Goal: Information Seeking & Learning: Find specific fact

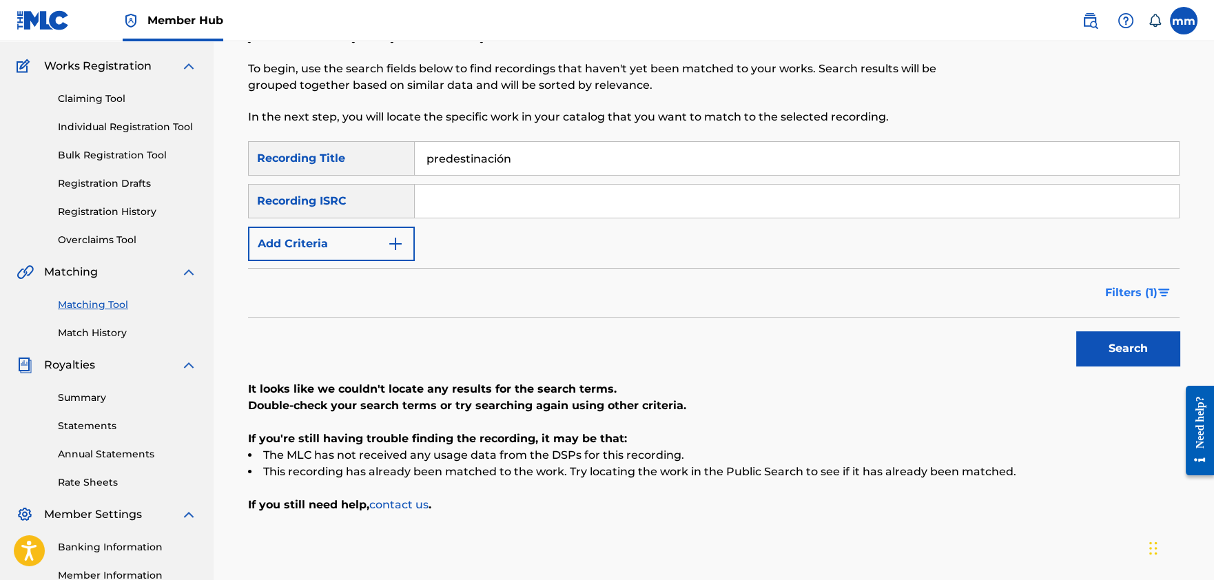
click at [1152, 302] on button "Filters ( 1 )" at bounding box center [1138, 293] width 83 height 34
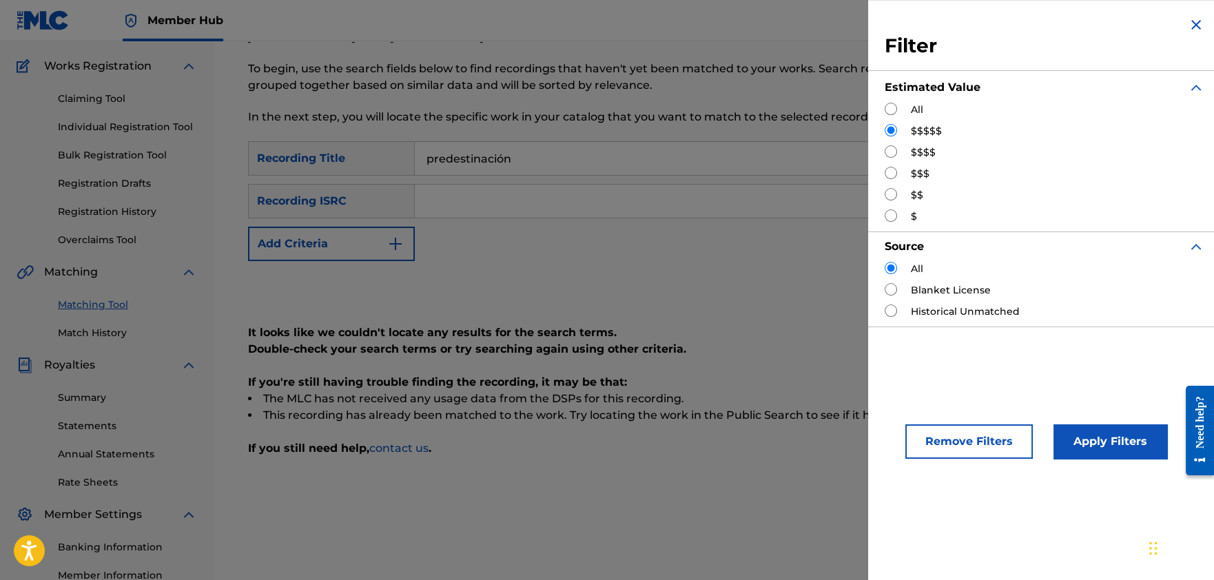
click at [1188, 24] on img "Search Form" at bounding box center [1196, 25] width 17 height 17
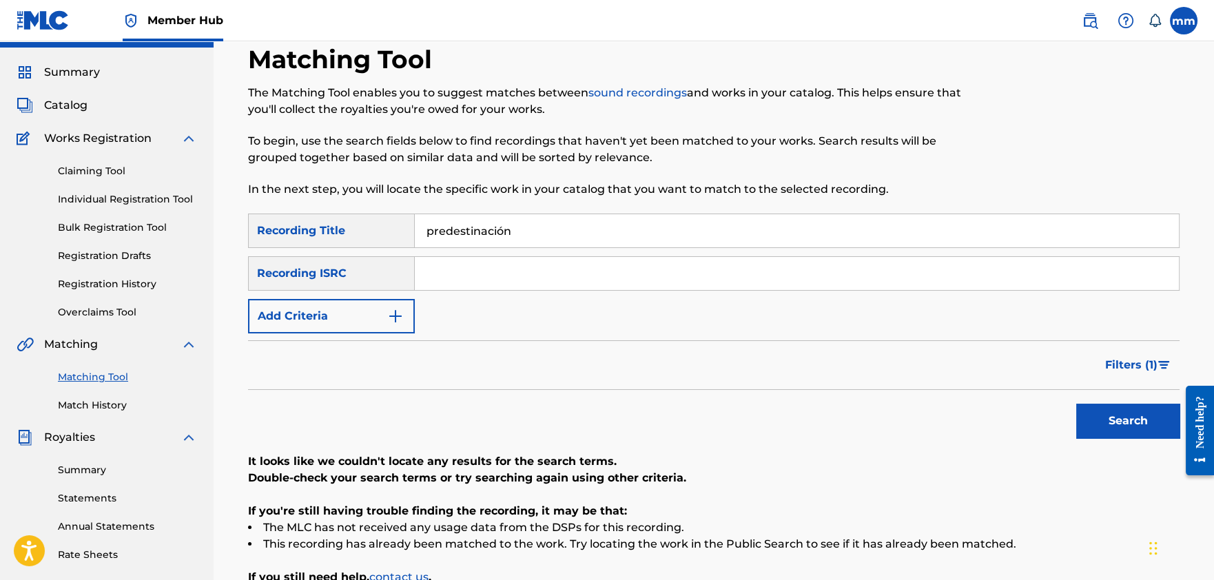
scroll to position [31, 0]
drag, startPoint x: 528, startPoint y: 236, endPoint x: 302, endPoint y: 212, distance: 227.3
click at [302, 212] on div "Matching Tool The Matching Tool enables you to suggest matches between sound re…" at bounding box center [714, 401] width 932 height 713
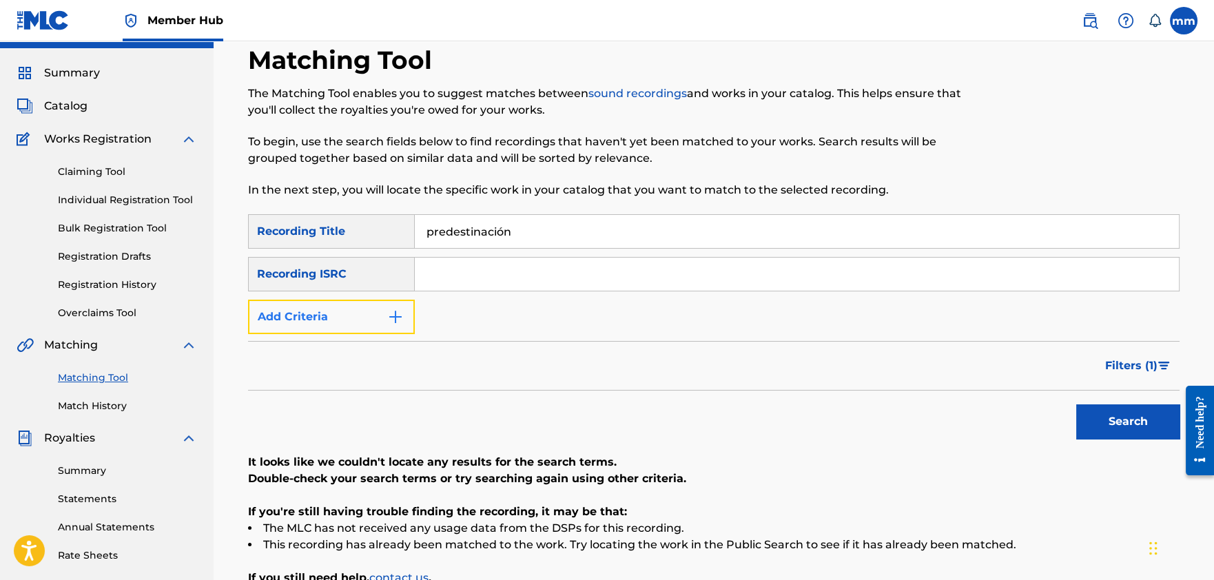
click at [356, 323] on button "Add Criteria" at bounding box center [331, 317] width 167 height 34
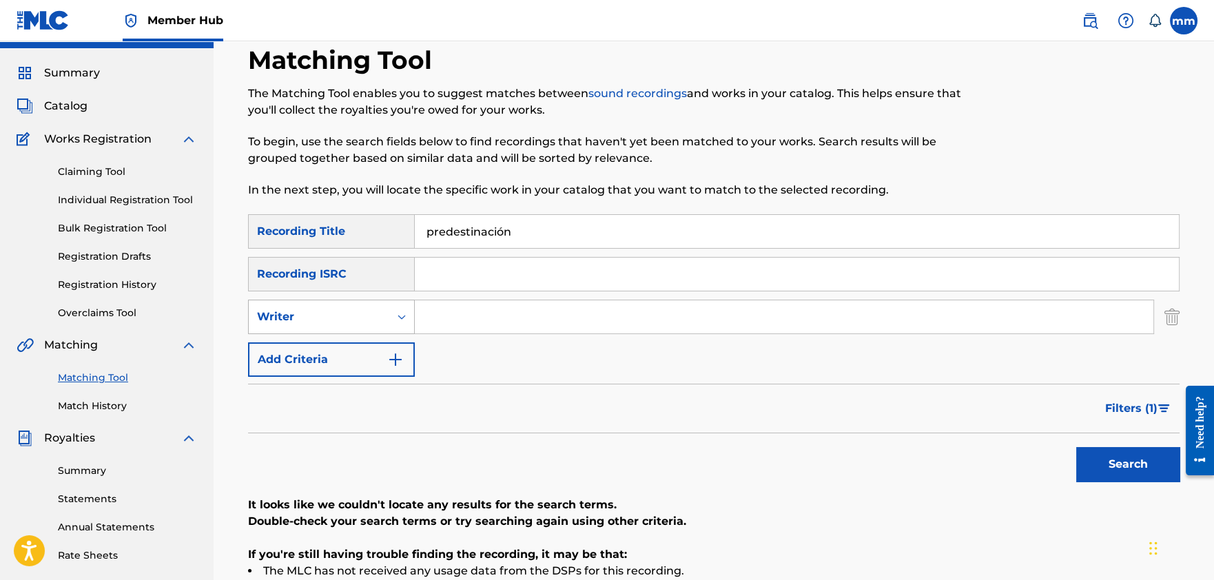
click at [354, 311] on div "Writer" at bounding box center [319, 317] width 124 height 17
click at [339, 357] on div "Recording Artist" at bounding box center [331, 351] width 165 height 34
click at [434, 318] on input "Search Form" at bounding box center [784, 316] width 739 height 33
type input "[PERSON_NAME]"
drag, startPoint x: 332, startPoint y: 218, endPoint x: 257, endPoint y: 216, distance: 74.5
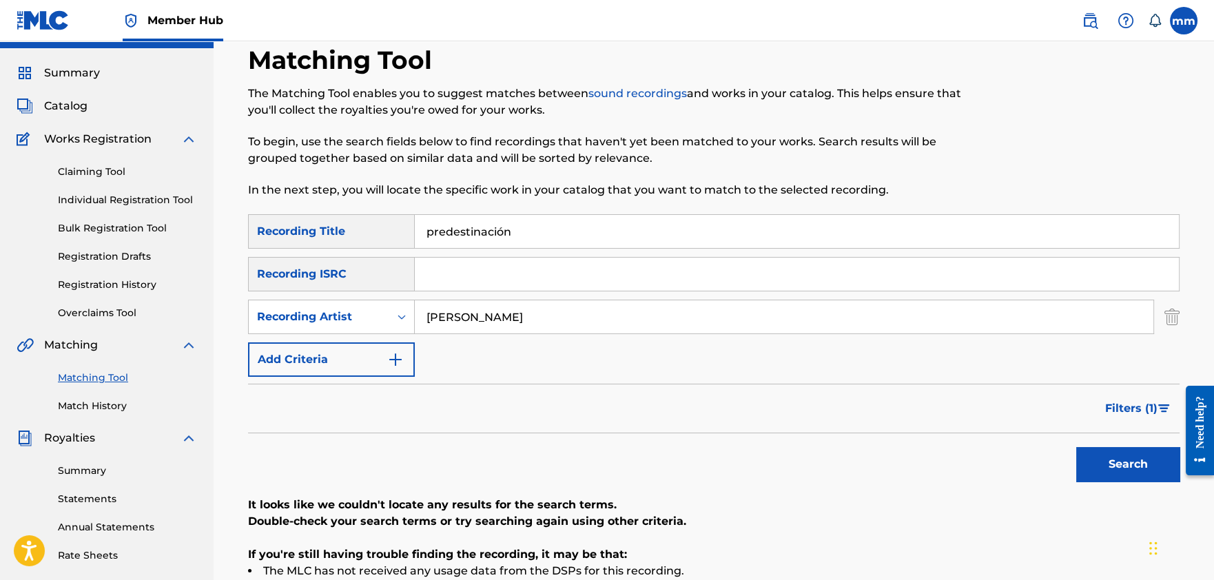
click at [257, 216] on div "SearchWithCriteria349860c7-5246-4f41-816f-927fe83aef07 Recording Title predesti…" at bounding box center [714, 231] width 932 height 34
click at [1129, 463] on button "Search" at bounding box center [1128, 464] width 103 height 34
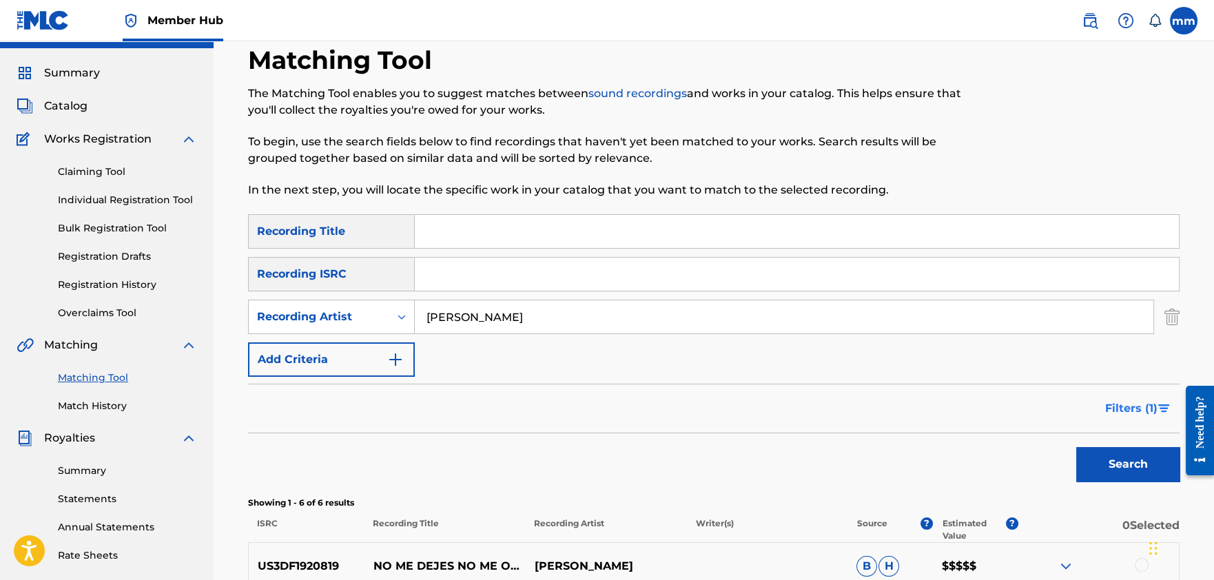
click at [1130, 406] on span "Filters ( 1 )" at bounding box center [1131, 408] width 52 height 17
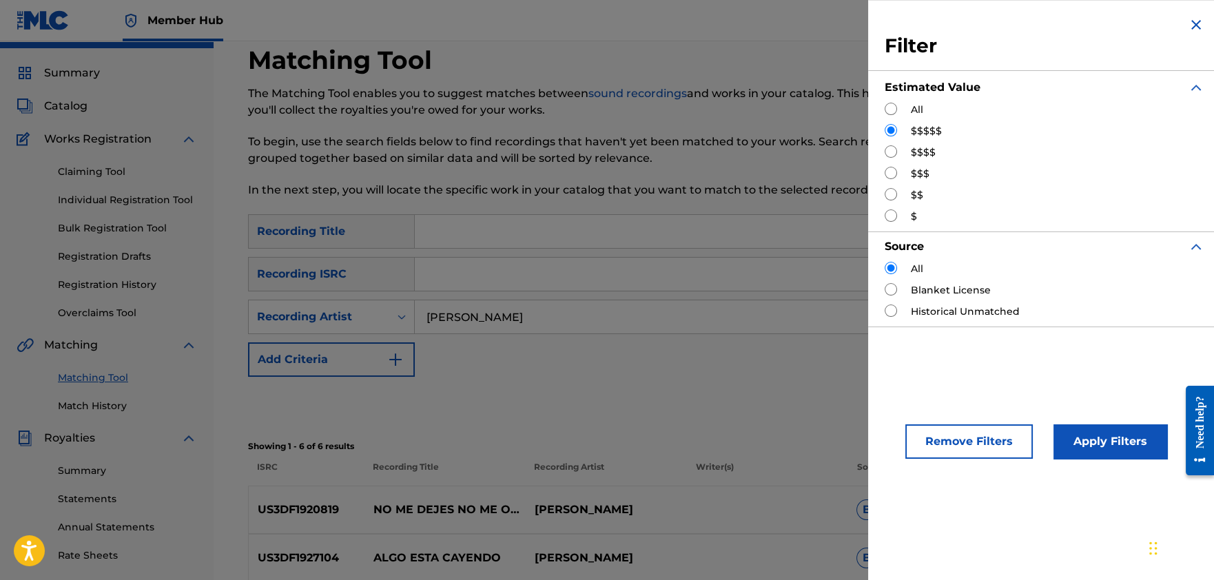
click at [893, 109] on input "Search Form" at bounding box center [891, 109] width 12 height 12
radio input "true"
click at [1102, 440] on button "Apply Filters" at bounding box center [1111, 442] width 114 height 34
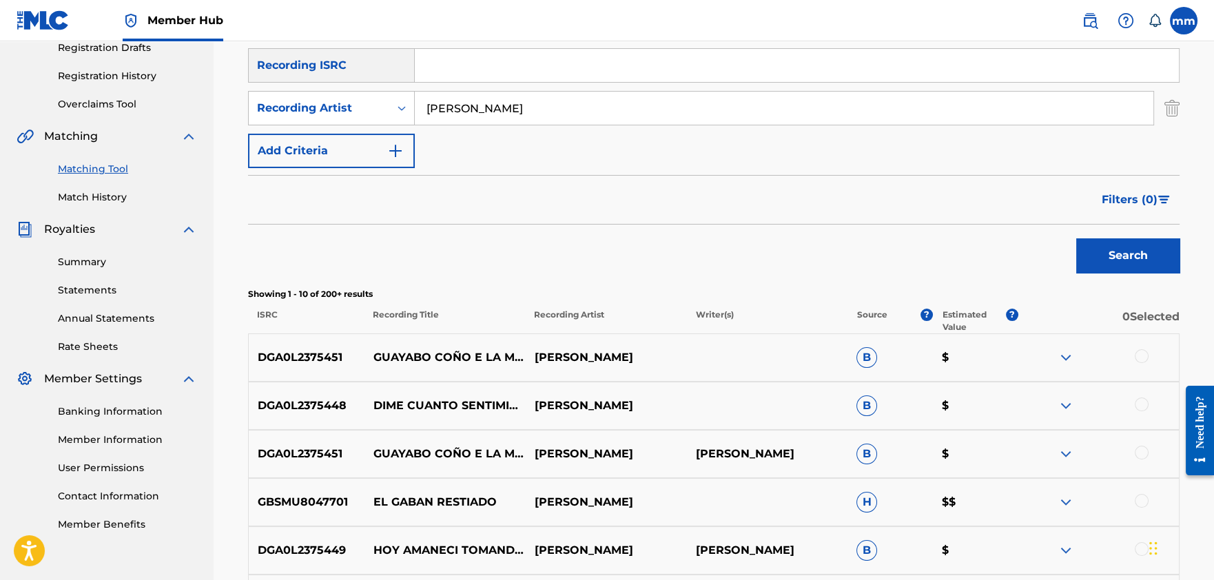
scroll to position [218, 0]
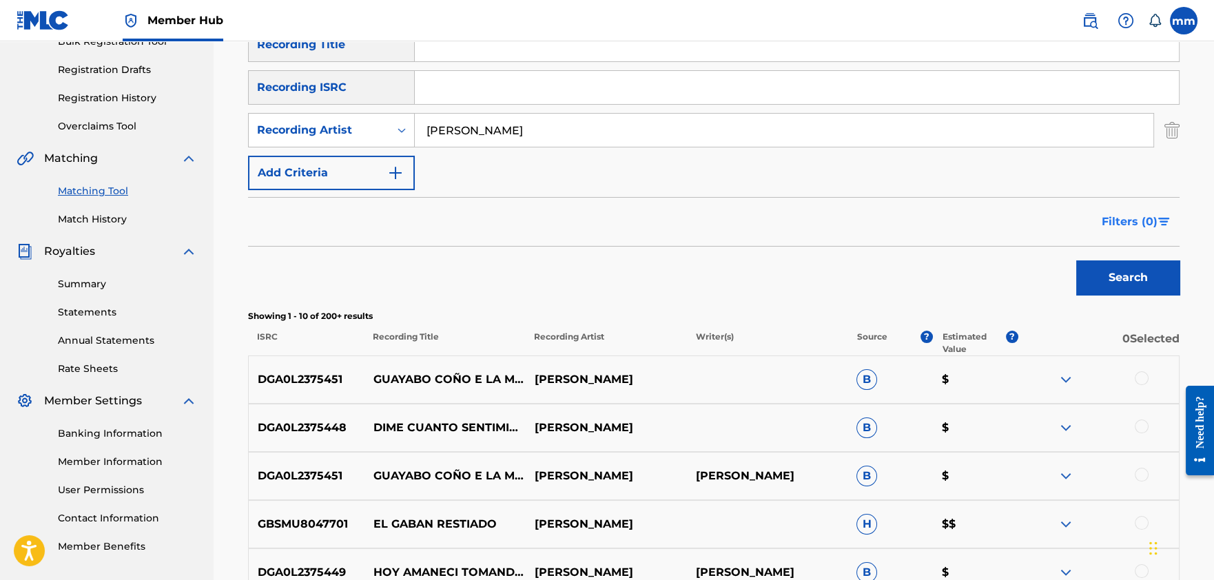
click at [1142, 229] on span "Filters ( 0 )" at bounding box center [1130, 222] width 56 height 17
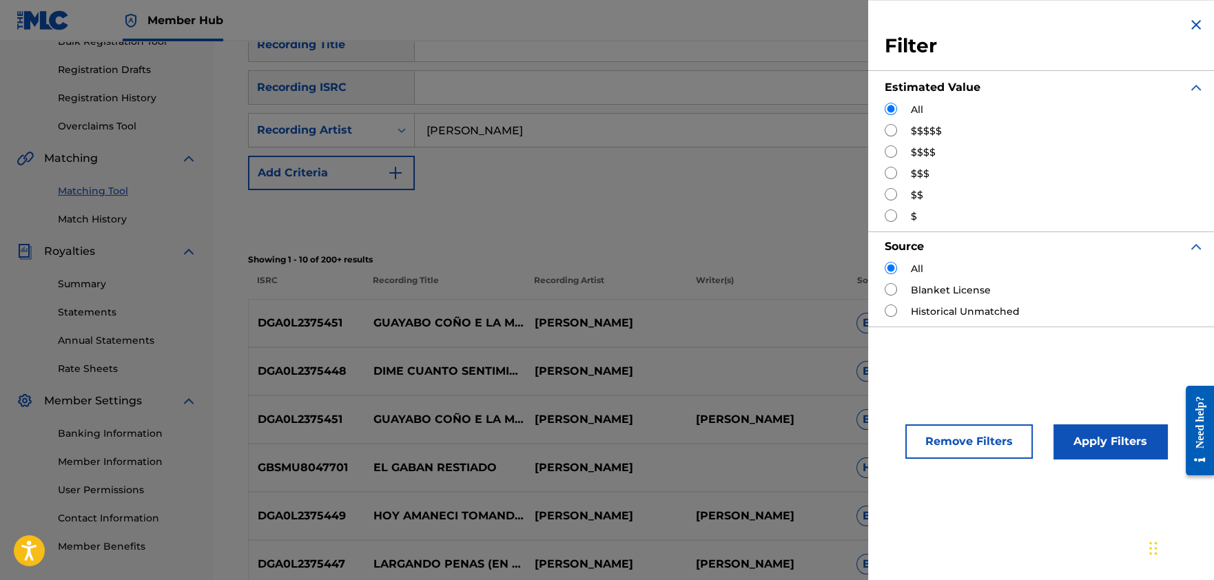
click at [891, 176] on input "Search Form" at bounding box center [891, 173] width 12 height 12
radio input "true"
click at [1153, 441] on button "Apply Filters" at bounding box center [1111, 442] width 114 height 34
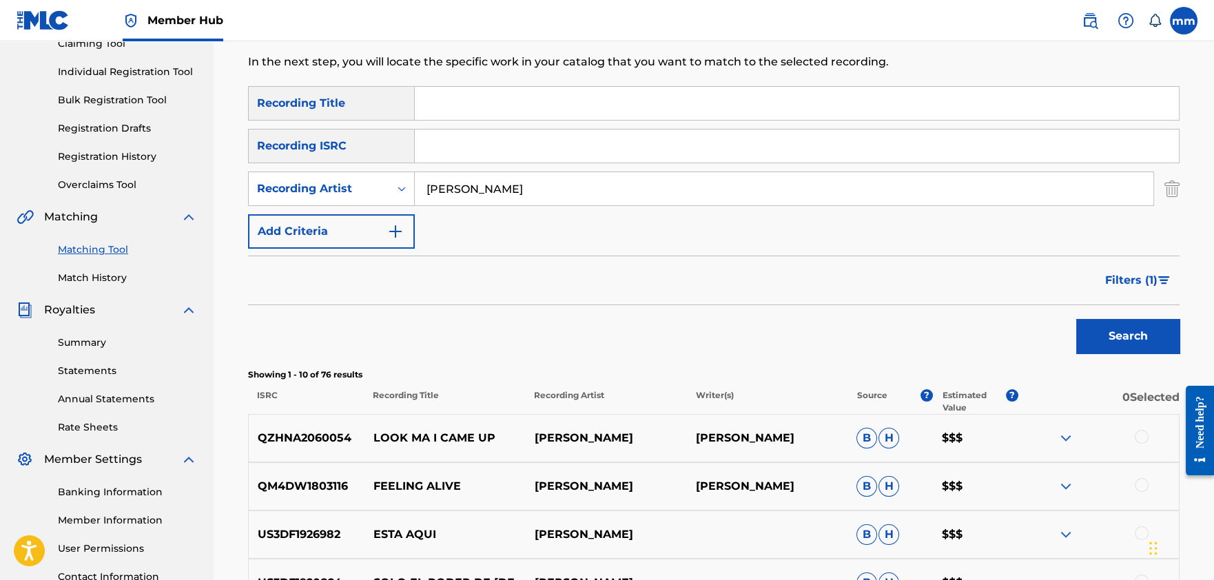
scroll to position [92, 0]
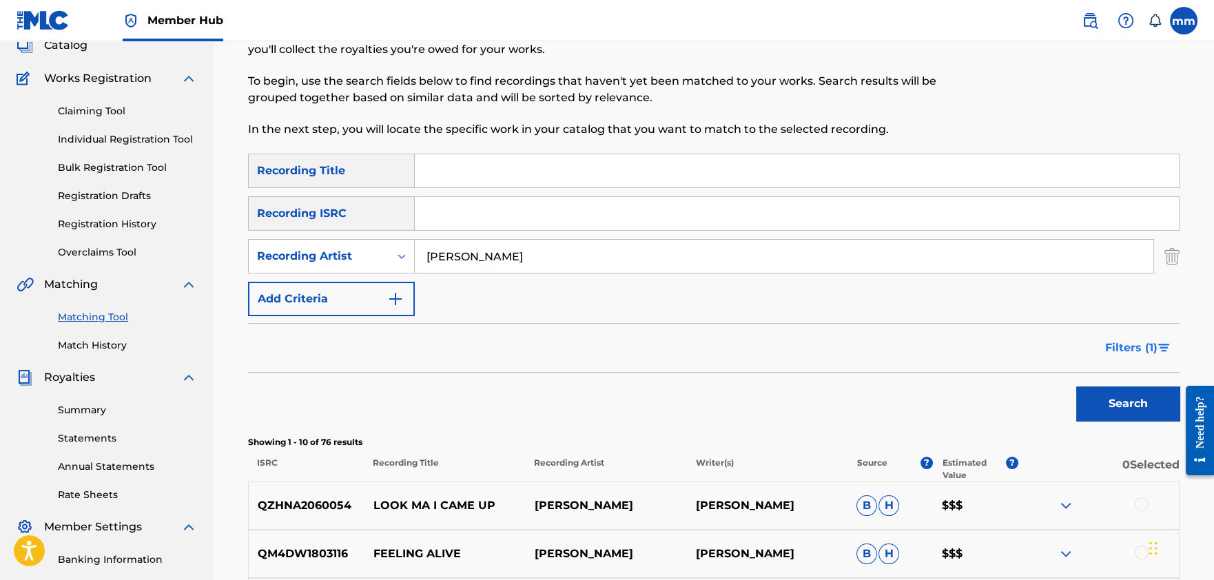
click at [1133, 345] on span "Filters ( 1 )" at bounding box center [1131, 348] width 52 height 17
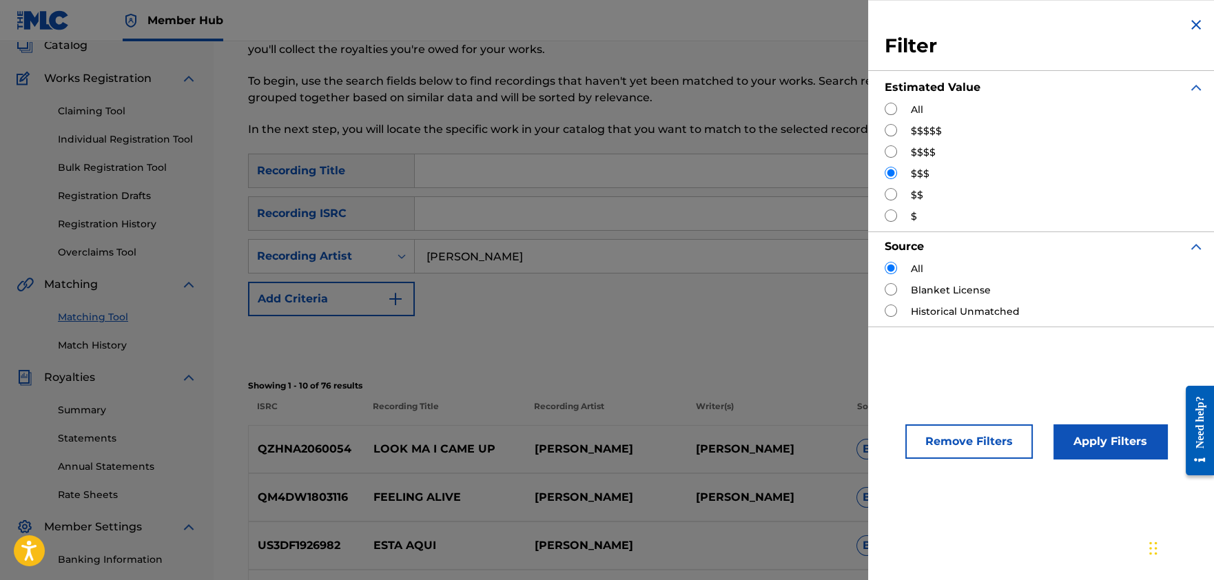
click at [893, 196] on input "Search Form" at bounding box center [891, 194] width 12 height 12
radio input "true"
click at [1099, 426] on button "Apply Filters" at bounding box center [1111, 442] width 114 height 34
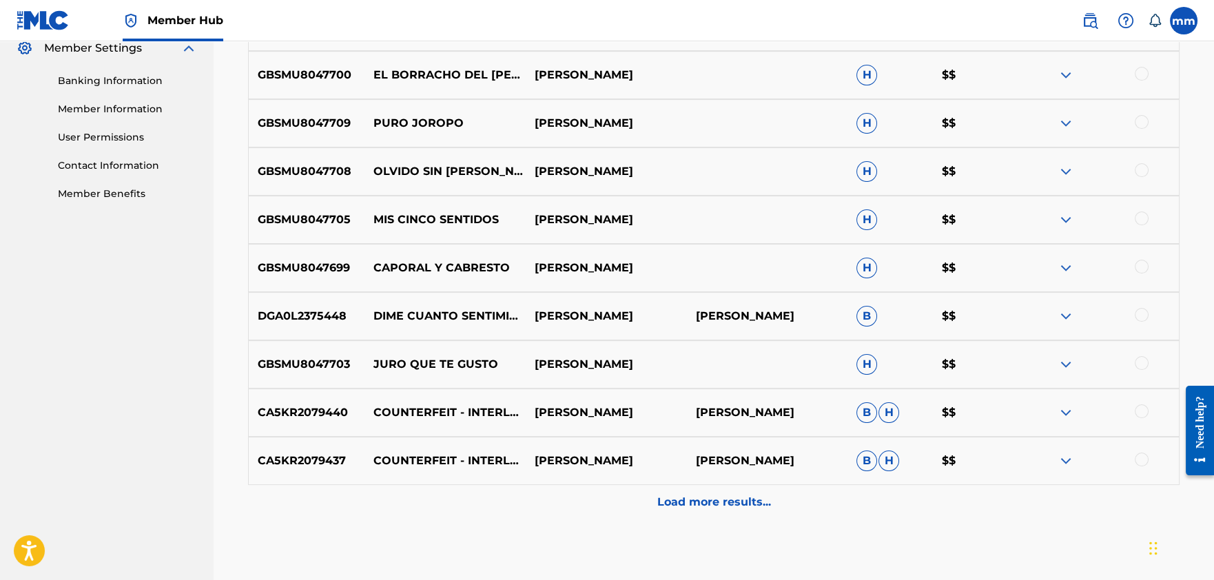
scroll to position [575, 0]
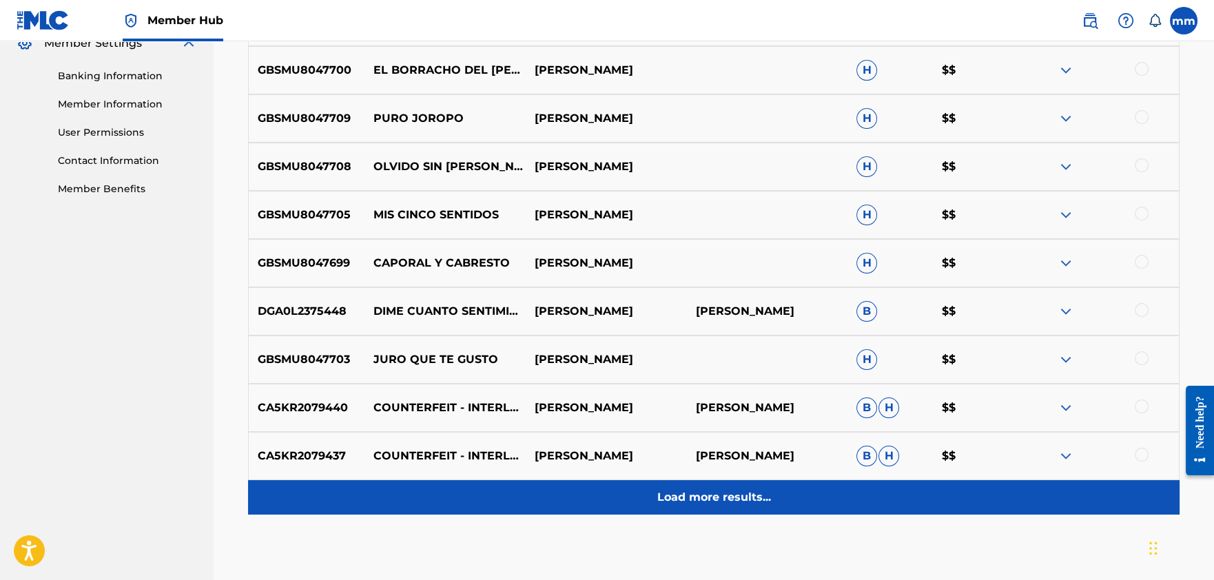
click at [737, 490] on p "Load more results..." at bounding box center [714, 497] width 114 height 17
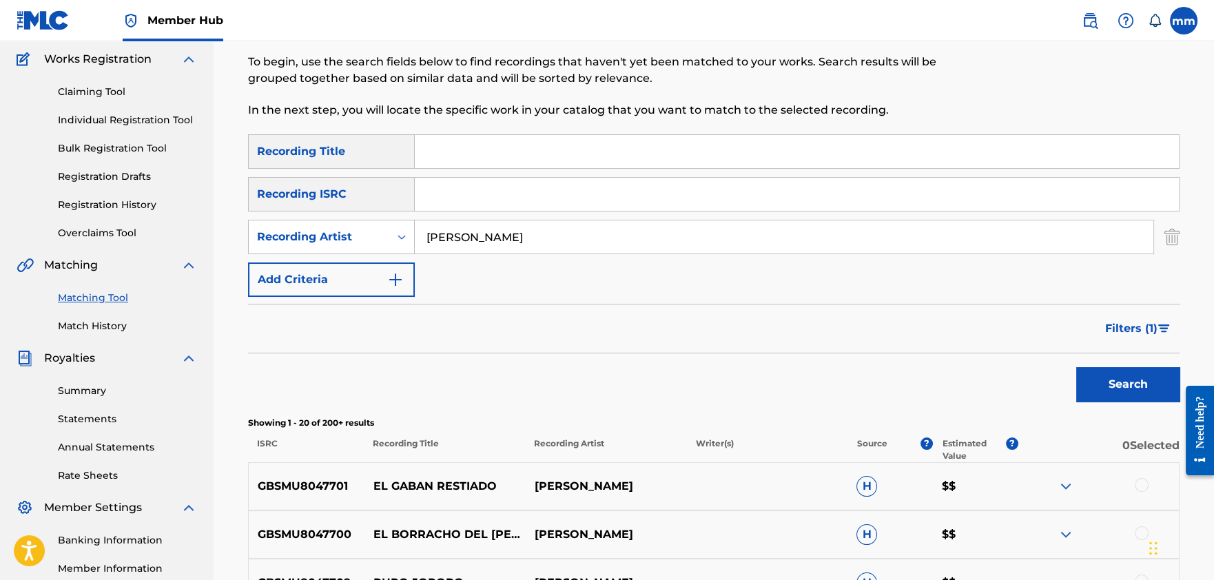
scroll to position [0, 0]
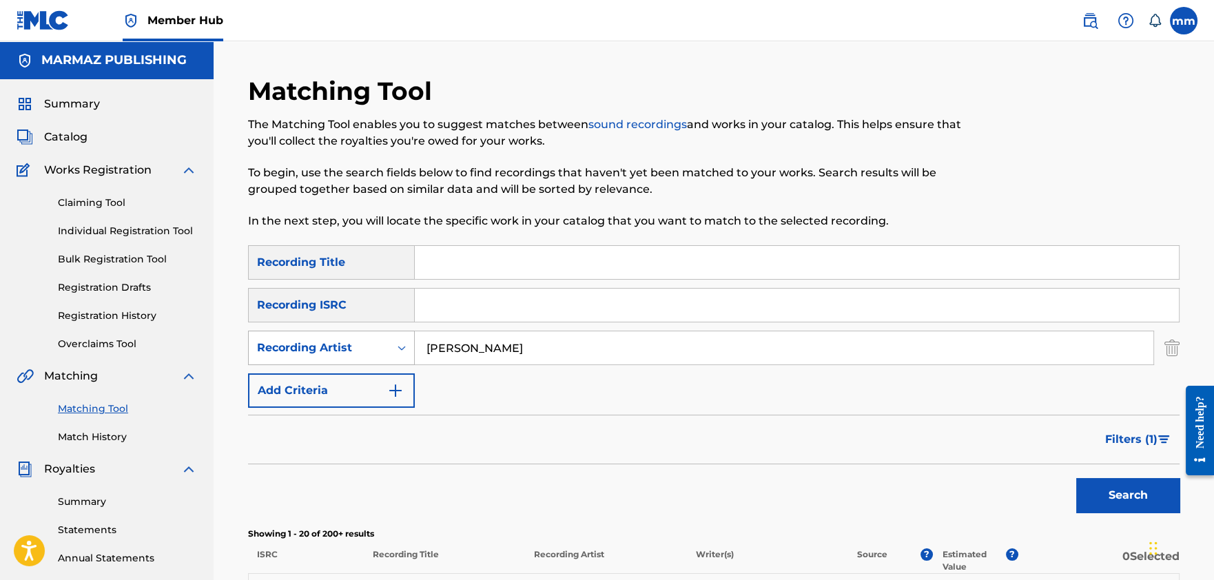
click at [363, 352] on div "Recording Artist" at bounding box center [319, 348] width 124 height 17
click at [332, 376] on div "Writer" at bounding box center [331, 382] width 165 height 34
click at [471, 352] on input "Search Form" at bounding box center [784, 348] width 739 height 33
type input "[PERSON_NAME]"
click at [522, 458] on div "Filters ( 1 )" at bounding box center [714, 440] width 932 height 50
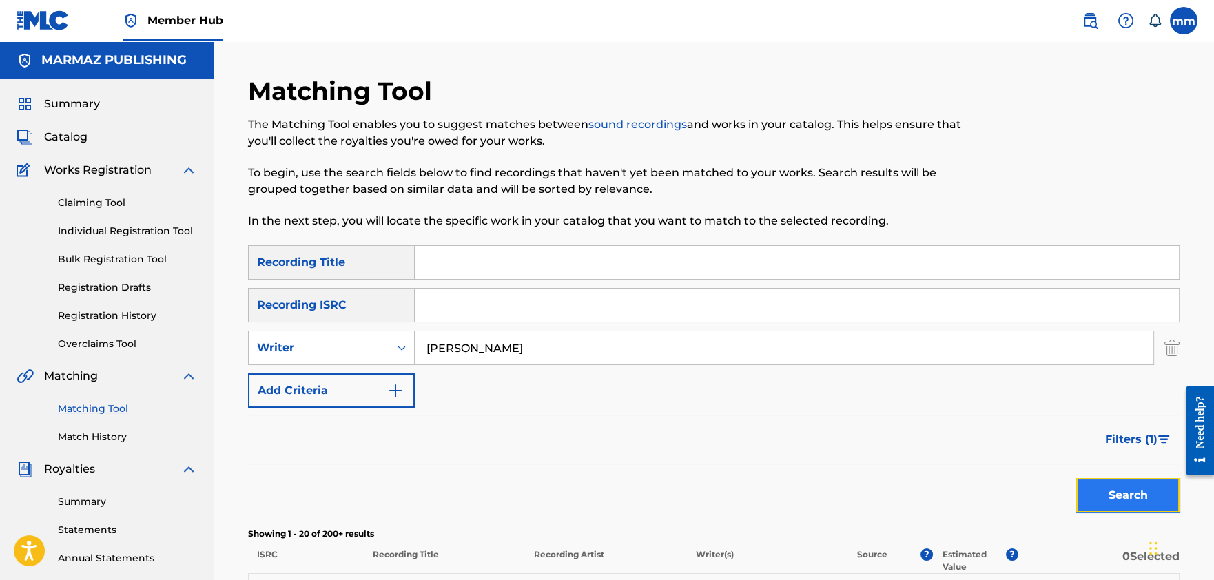
click at [1119, 487] on button "Search" at bounding box center [1128, 495] width 103 height 34
drag, startPoint x: 548, startPoint y: 353, endPoint x: 311, endPoint y: 356, distance: 237.1
click at [311, 356] on div "SearchWithCriteria867eaa8a-e4b7-4229-8c29-8e0151642a5f Writer [PERSON_NAME]" at bounding box center [714, 348] width 932 height 34
click at [384, 354] on div "Writer" at bounding box center [319, 348] width 141 height 26
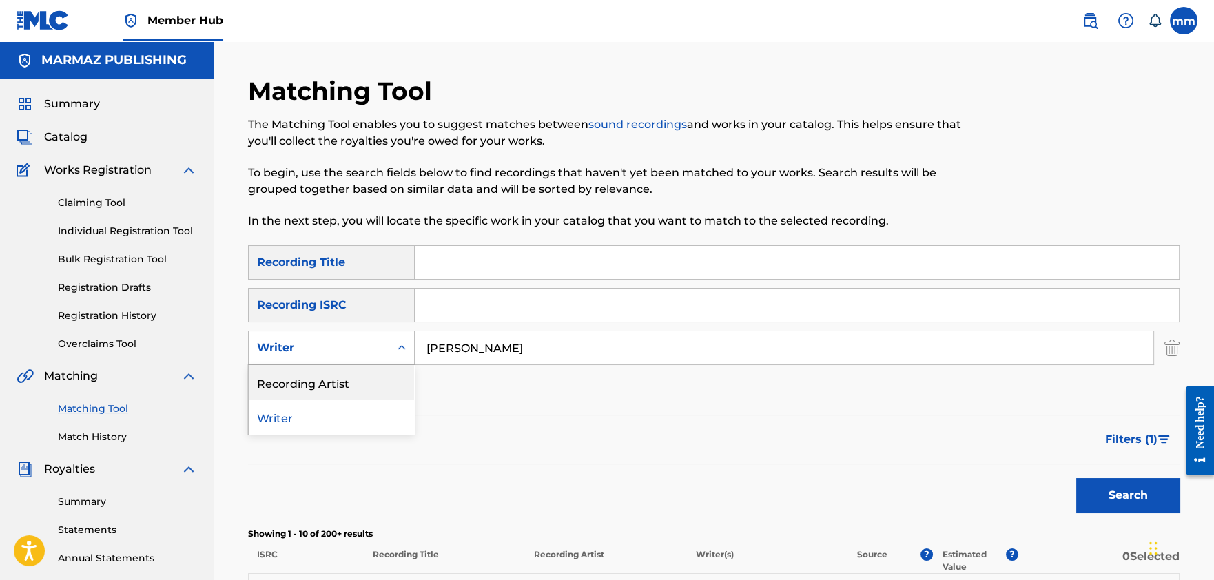
click at [343, 384] on div "Recording Artist" at bounding box center [331, 382] width 165 height 34
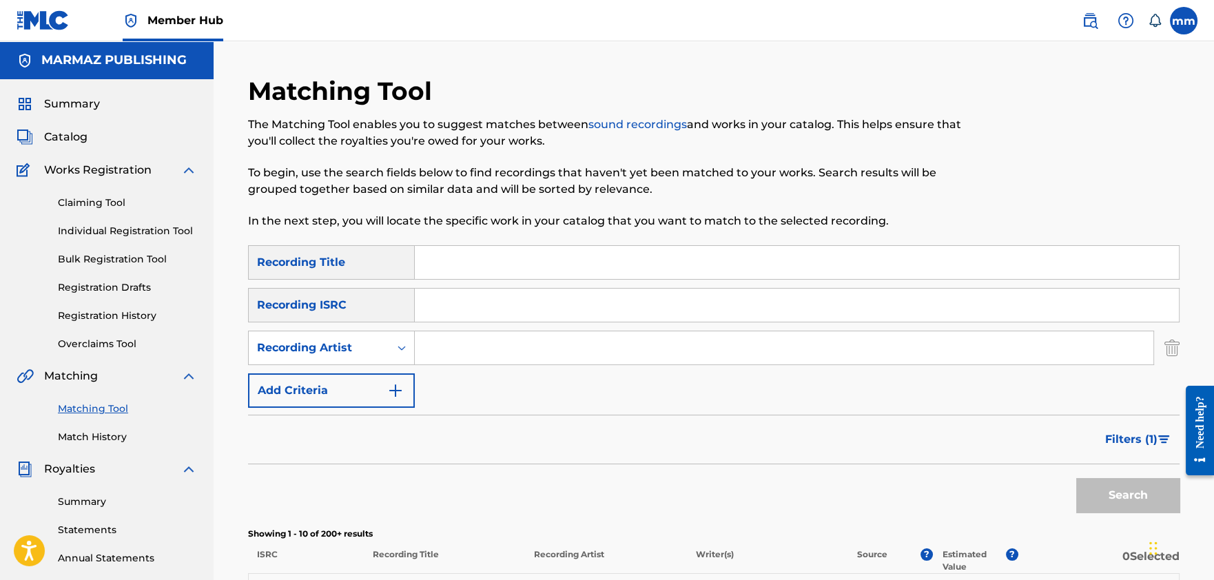
click at [454, 350] on input "Search Form" at bounding box center [784, 348] width 739 height 33
type input "aries bigoth"
click at [1119, 496] on button "Search" at bounding box center [1128, 495] width 103 height 34
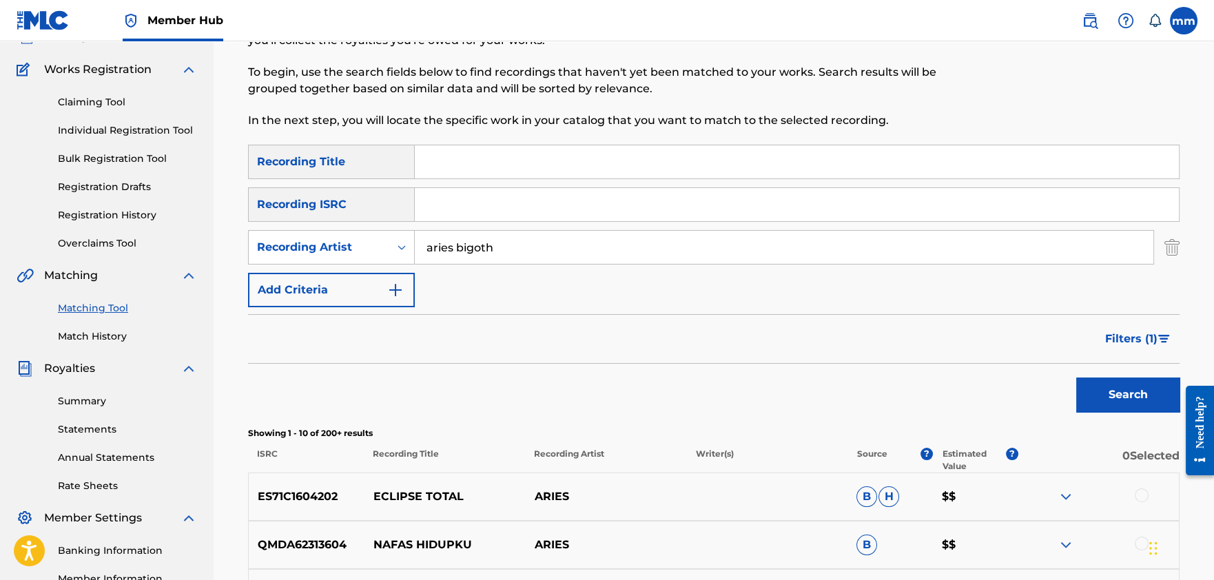
scroll to position [130, 0]
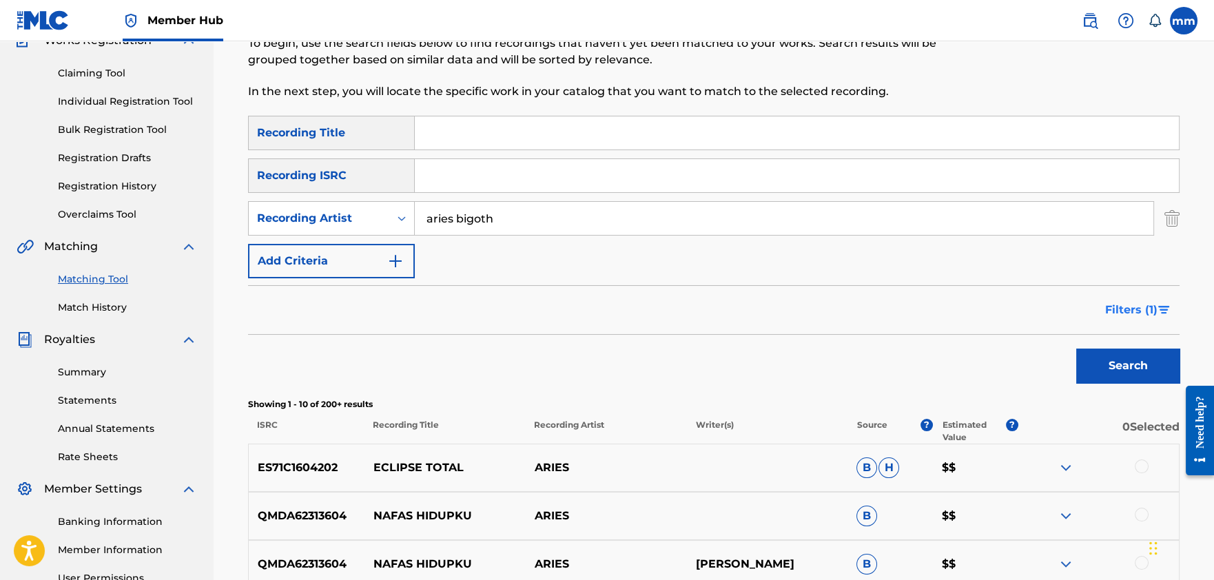
click at [1134, 307] on span "Filters ( 1 )" at bounding box center [1131, 310] width 52 height 17
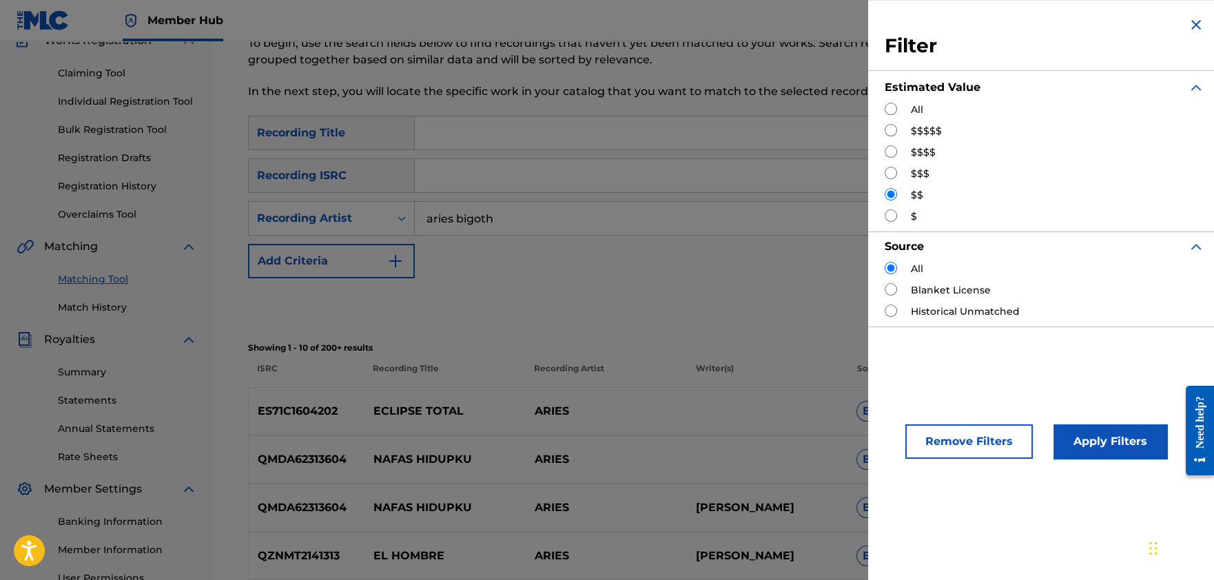
click at [892, 112] on input "Search Form" at bounding box center [891, 109] width 12 height 12
radio input "true"
click at [1087, 434] on button "Apply Filters" at bounding box center [1111, 442] width 114 height 34
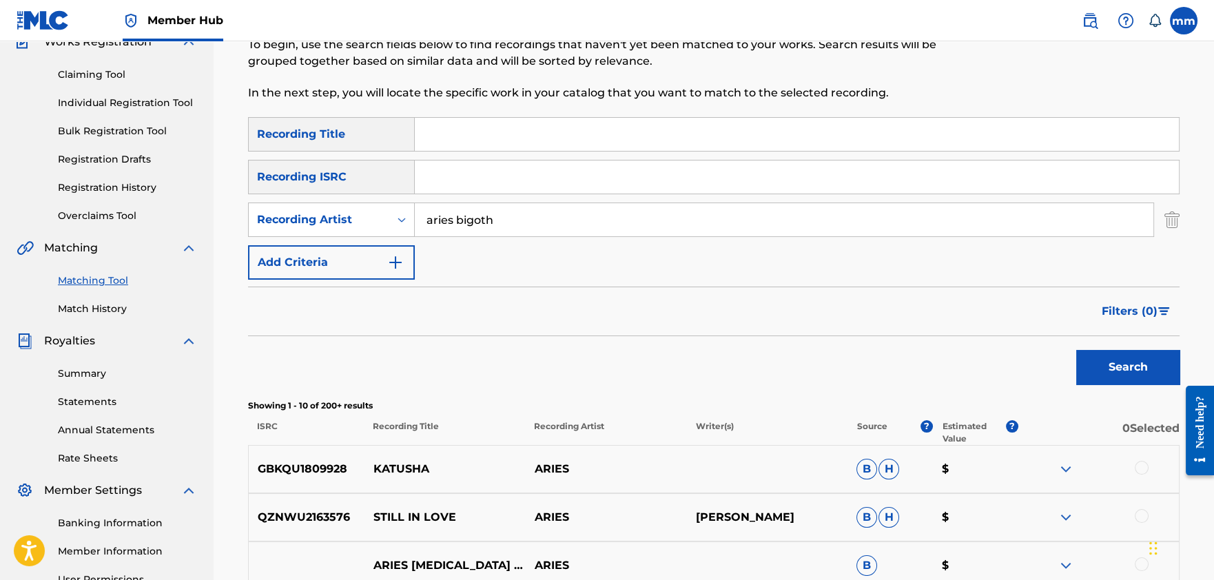
scroll to position [91, 0]
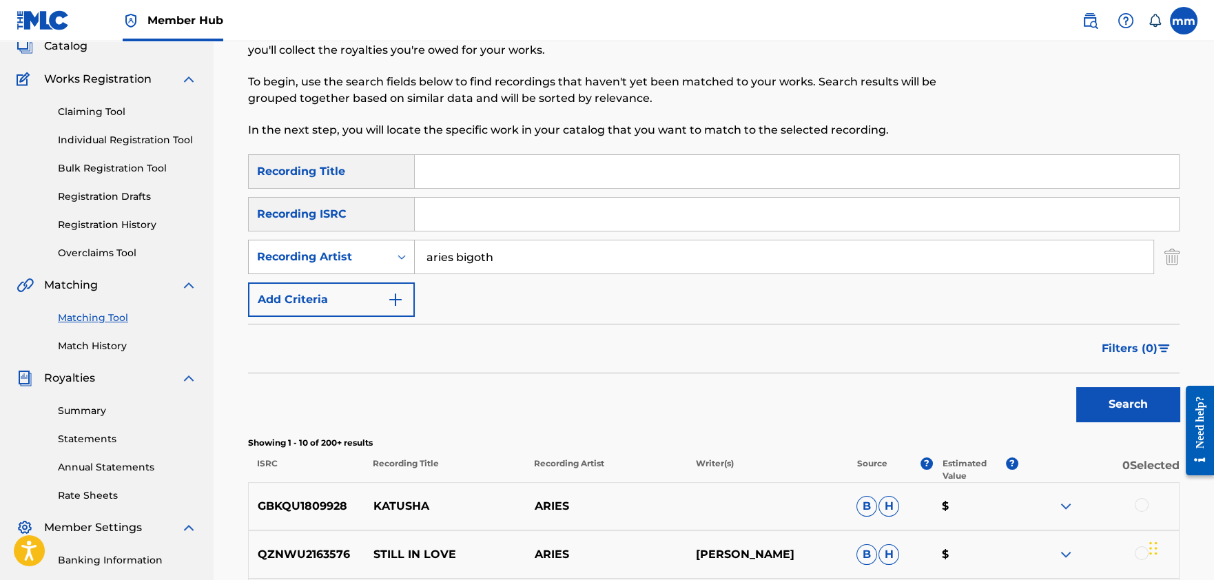
click at [360, 254] on div "Recording Artist" at bounding box center [319, 257] width 124 height 17
click at [321, 334] on div "Recording Artist" at bounding box center [331, 326] width 165 height 34
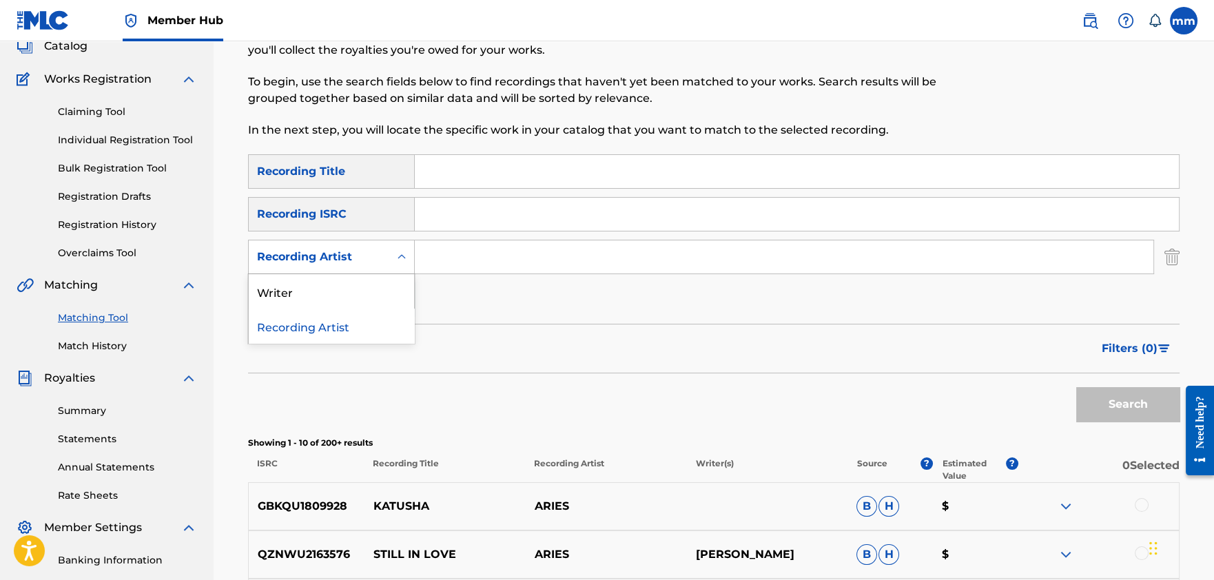
click at [334, 261] on div "Recording Artist" at bounding box center [319, 257] width 124 height 17
click at [327, 289] on div "Writer" at bounding box center [331, 291] width 165 height 34
click at [457, 254] on input "Search Form" at bounding box center [784, 257] width 739 height 33
type input "[PERSON_NAME]"
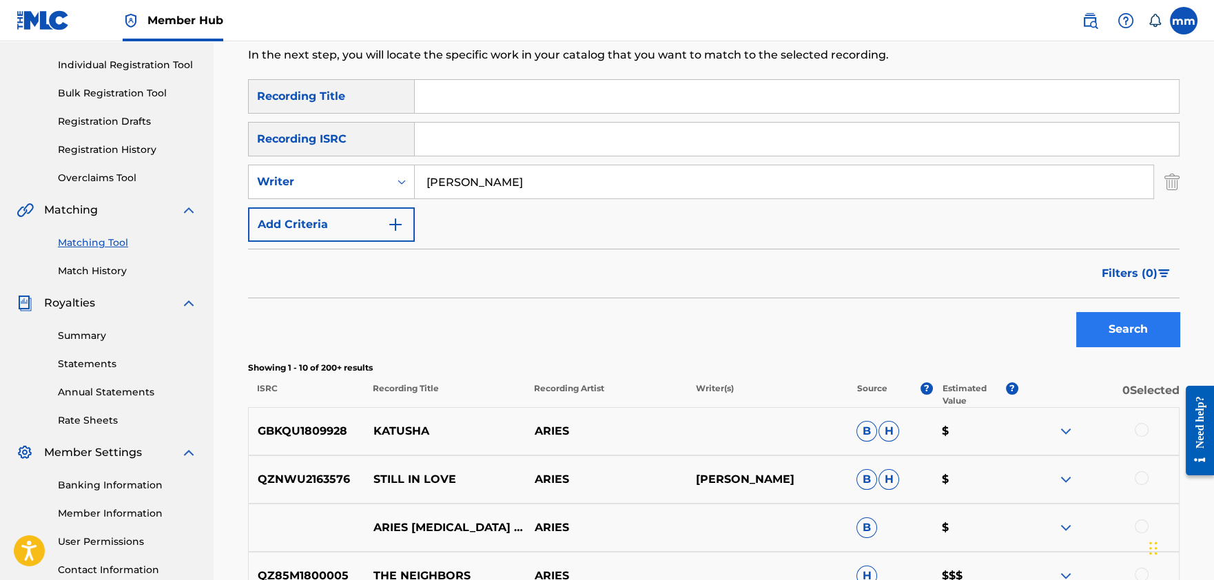
scroll to position [184, 0]
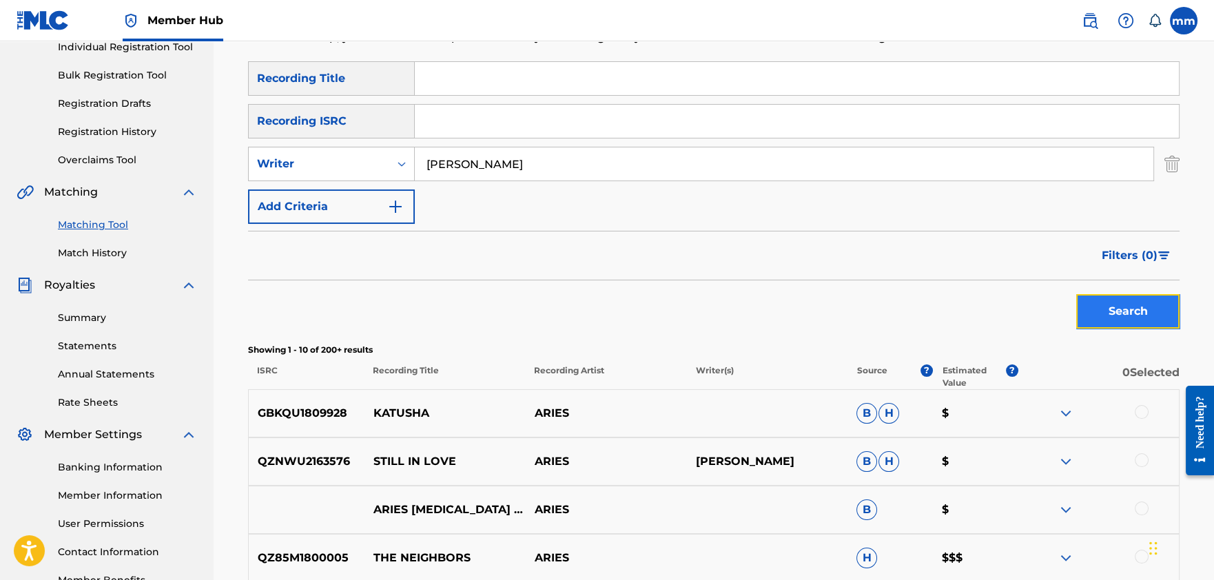
click at [1150, 307] on button "Search" at bounding box center [1128, 311] width 103 height 34
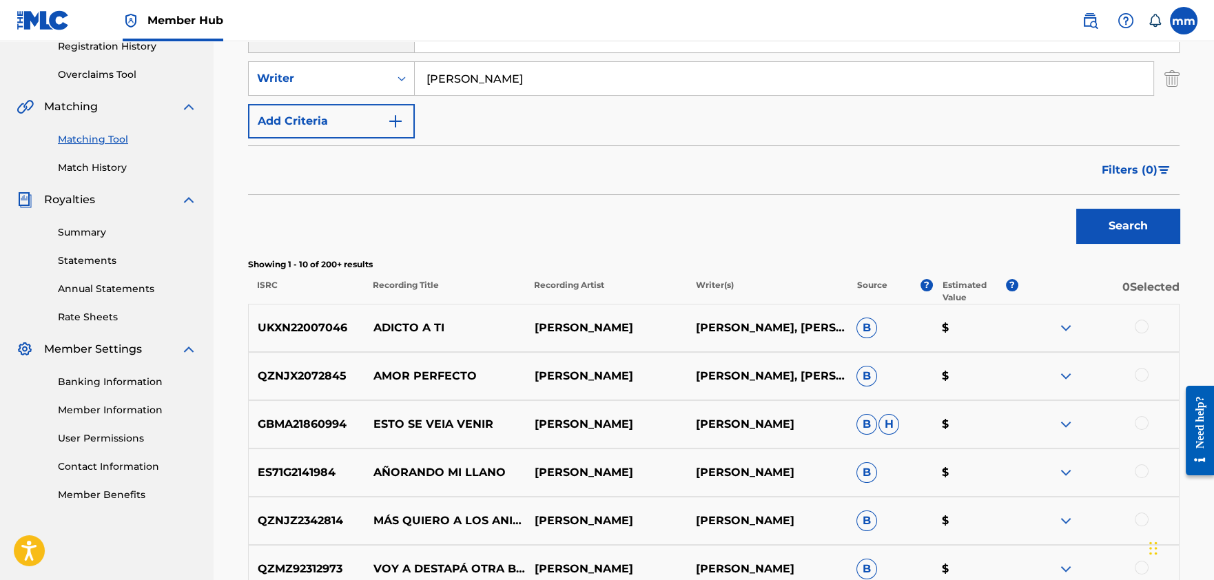
scroll to position [240, 0]
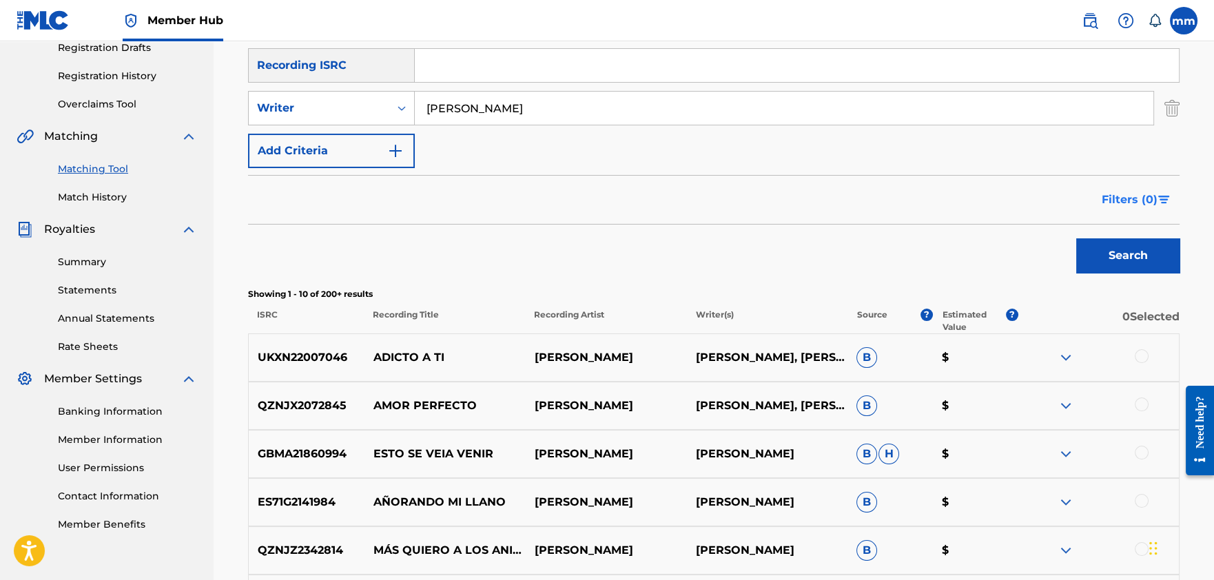
click at [1132, 201] on span "Filters ( 0 )" at bounding box center [1130, 200] width 56 height 17
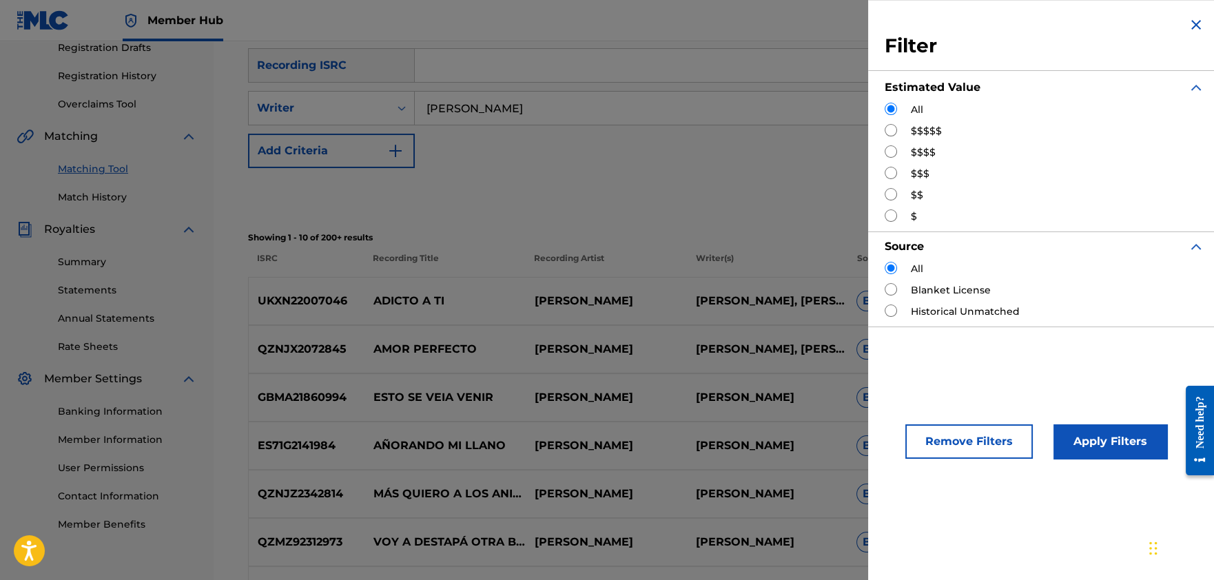
click at [893, 174] on input "Search Form" at bounding box center [891, 173] width 12 height 12
radio input "true"
click at [1143, 443] on button "Apply Filters" at bounding box center [1111, 442] width 114 height 34
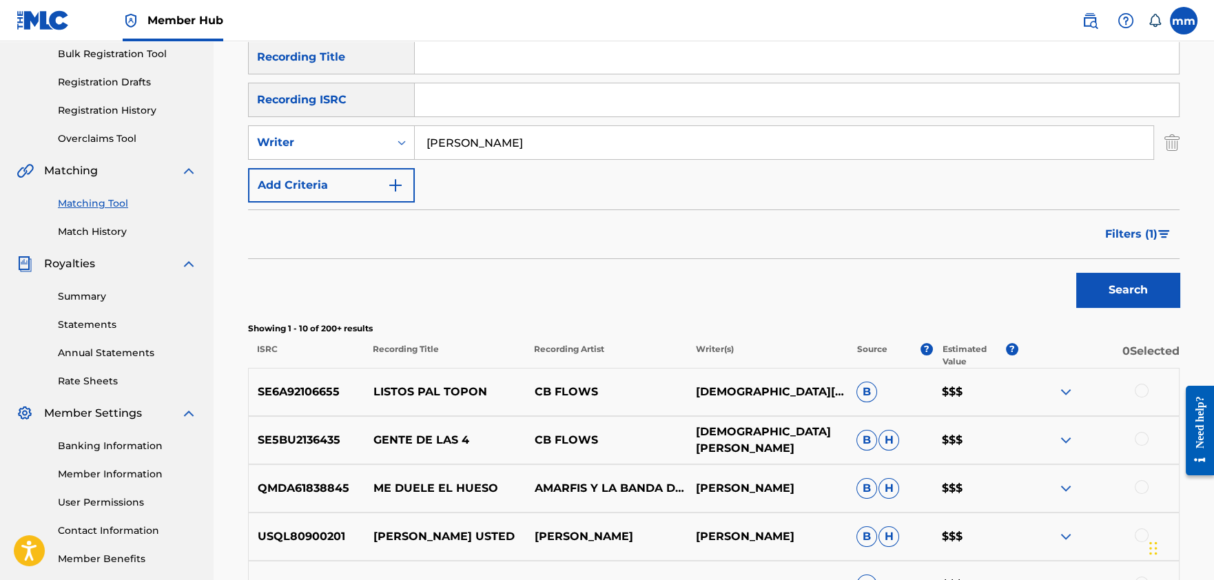
scroll to position [159, 0]
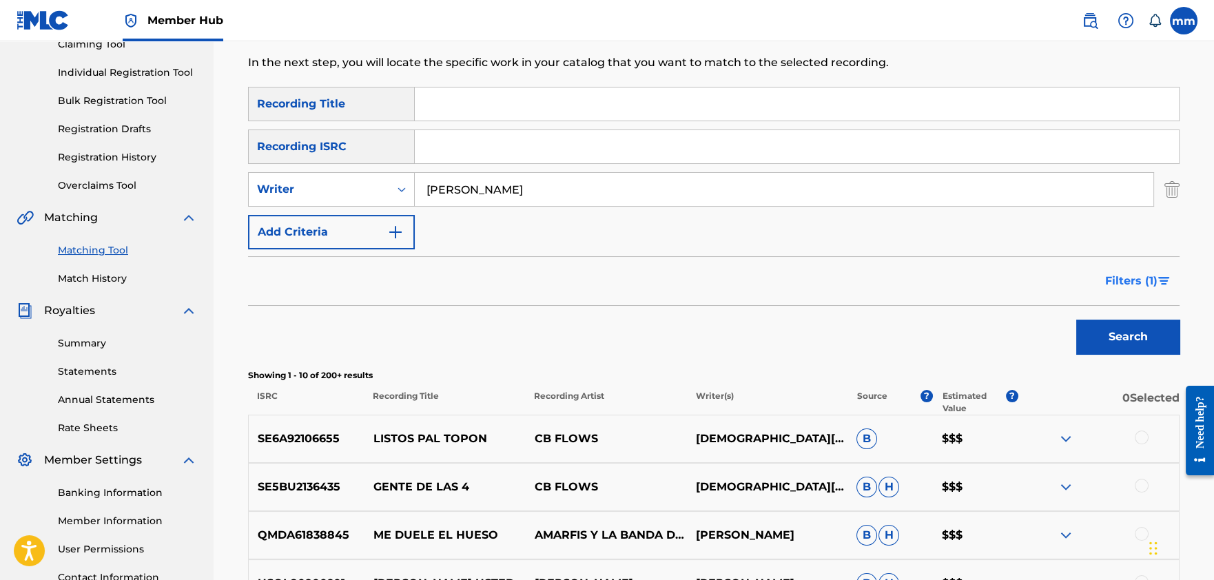
click at [1139, 281] on span "Filters ( 1 )" at bounding box center [1131, 281] width 52 height 17
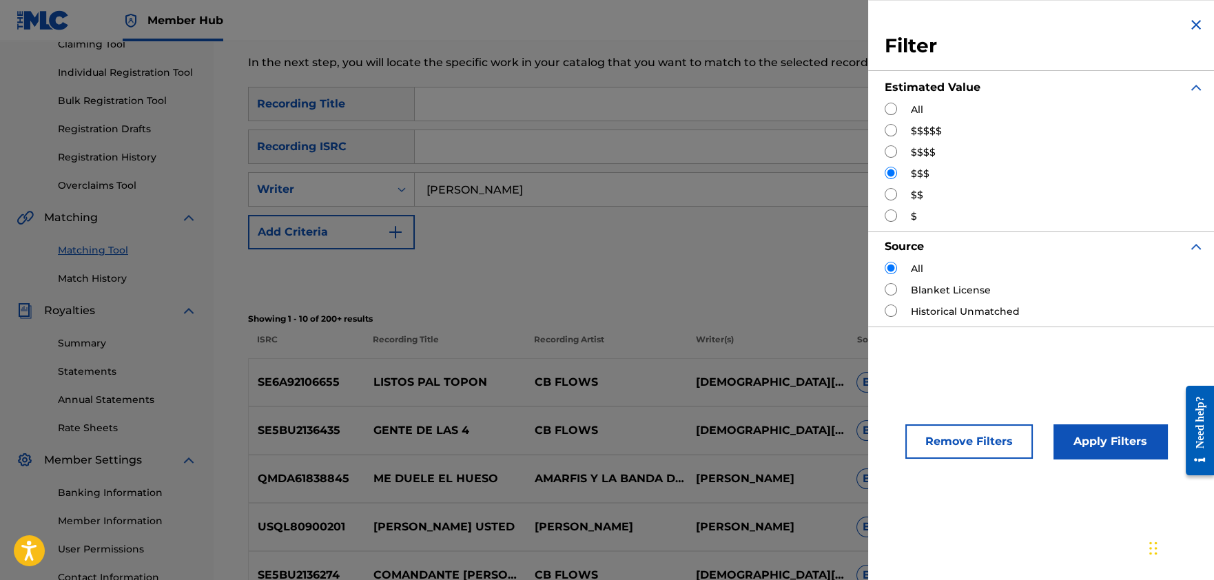
click at [897, 194] on div "$$" at bounding box center [1045, 195] width 320 height 14
click at [890, 194] on input "Search Form" at bounding box center [891, 194] width 12 height 12
radio input "true"
click at [1102, 439] on button "Apply Filters" at bounding box center [1111, 442] width 114 height 34
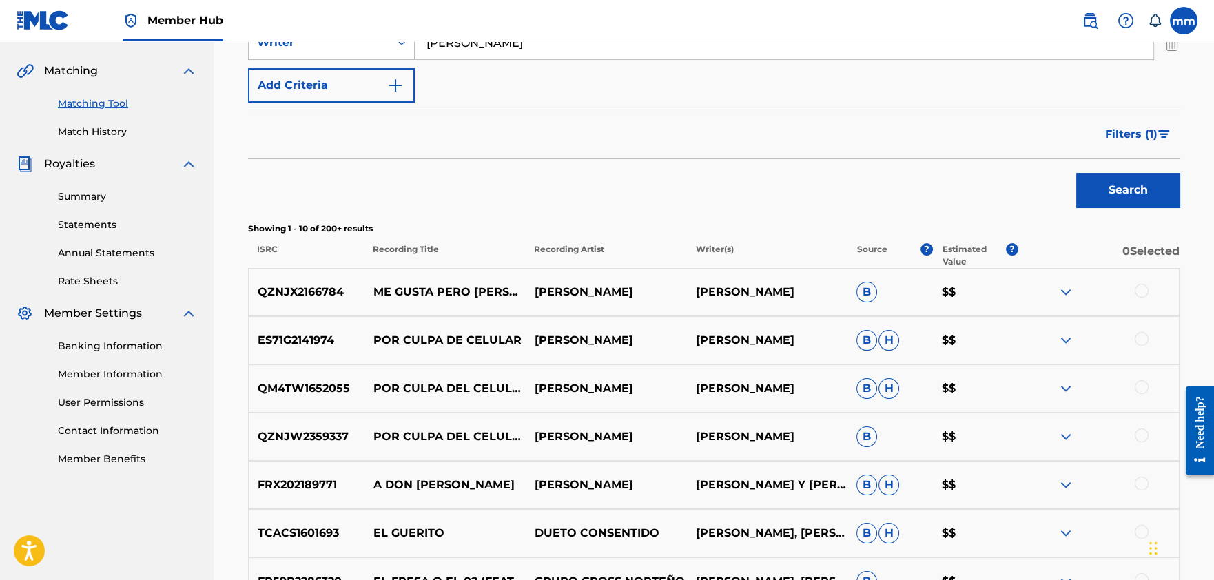
scroll to position [274, 0]
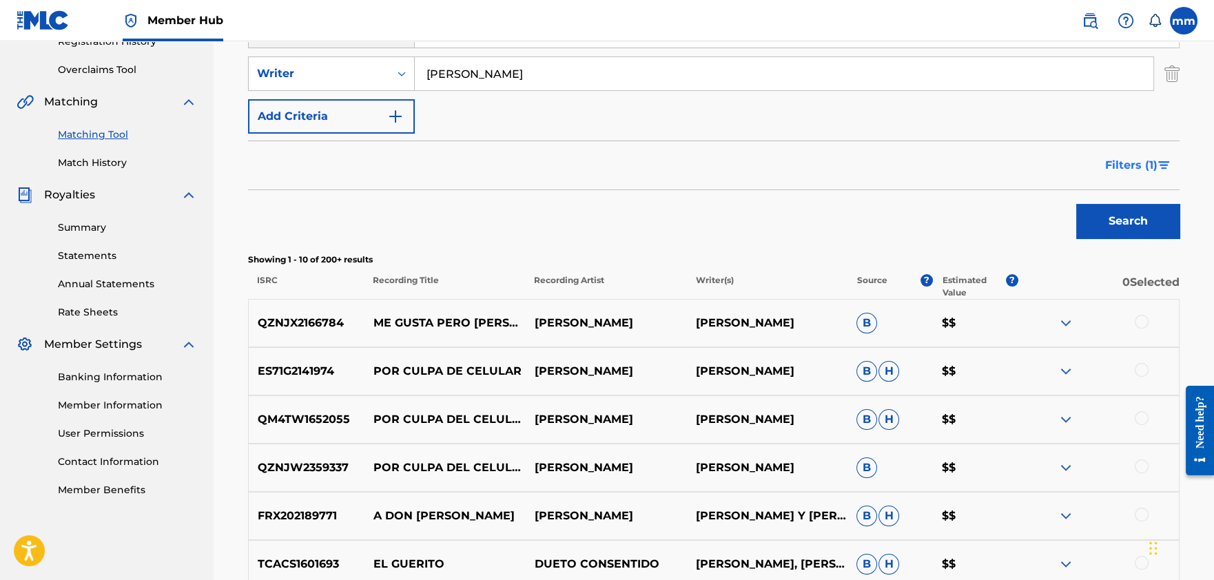
click at [1145, 159] on span "Filters ( 1 )" at bounding box center [1131, 165] width 52 height 17
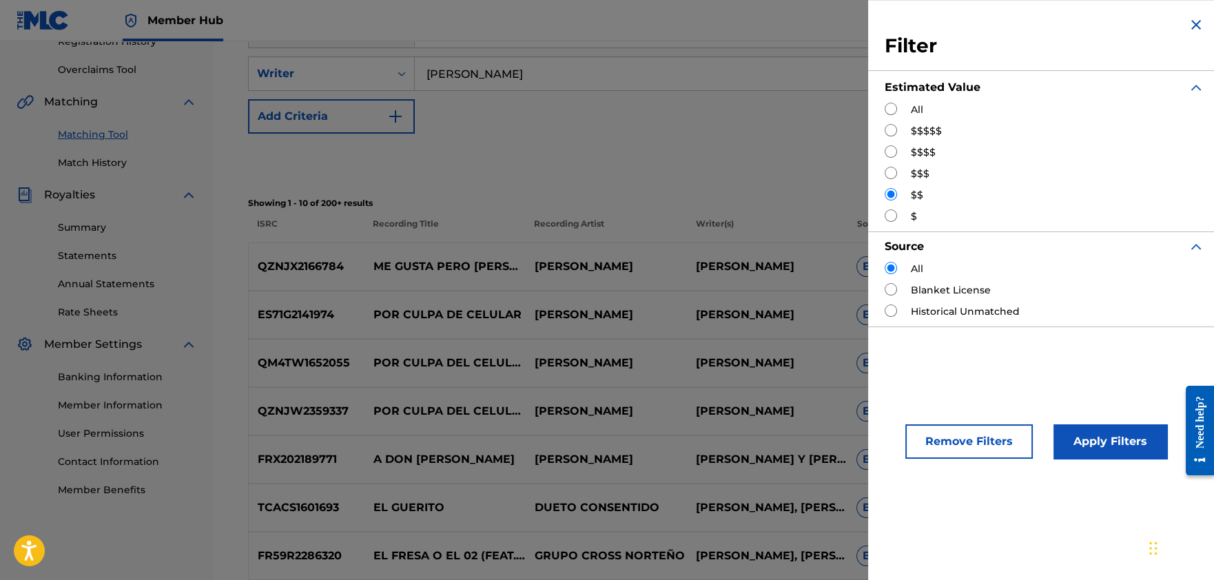
click at [893, 216] on input "Search Form" at bounding box center [891, 216] width 12 height 12
radio input "true"
click at [897, 104] on input "Search Form" at bounding box center [891, 109] width 12 height 12
radio input "true"
click at [1119, 422] on div "Apply Filters" at bounding box center [1090, 438] width 114 height 41
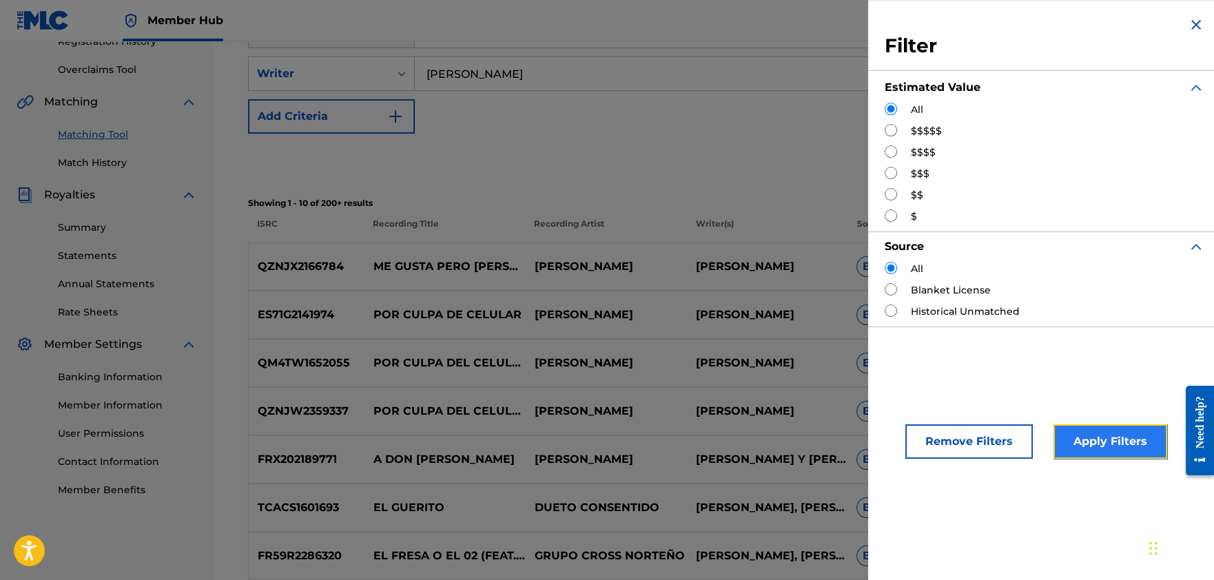
click at [1119, 426] on button "Apply Filters" at bounding box center [1111, 442] width 114 height 34
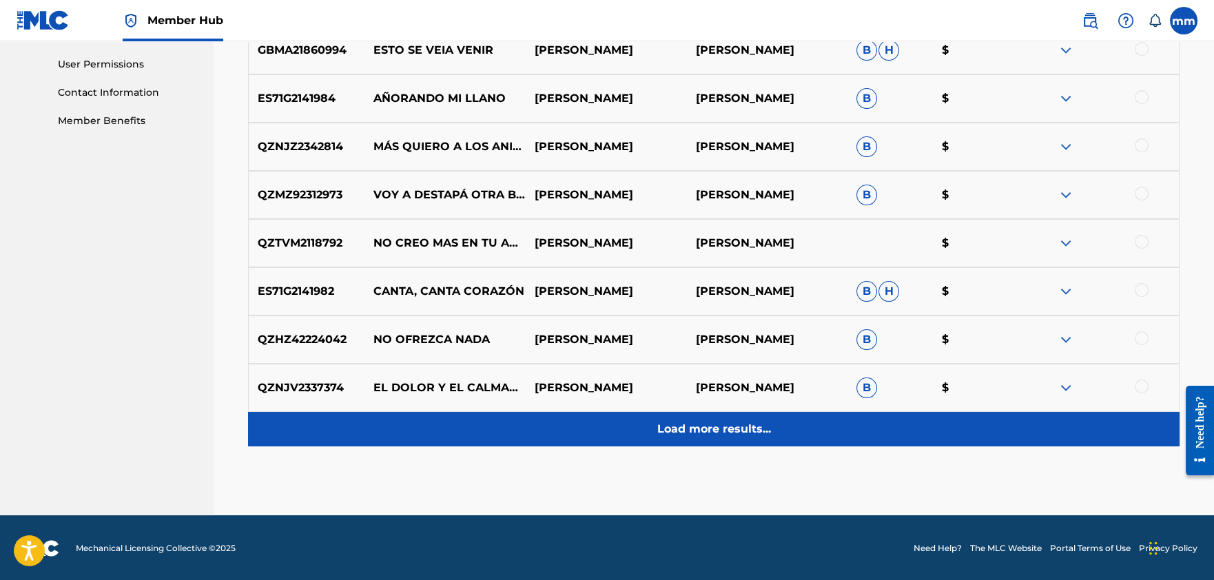
click at [807, 434] on div "Load more results..." at bounding box center [714, 429] width 932 height 34
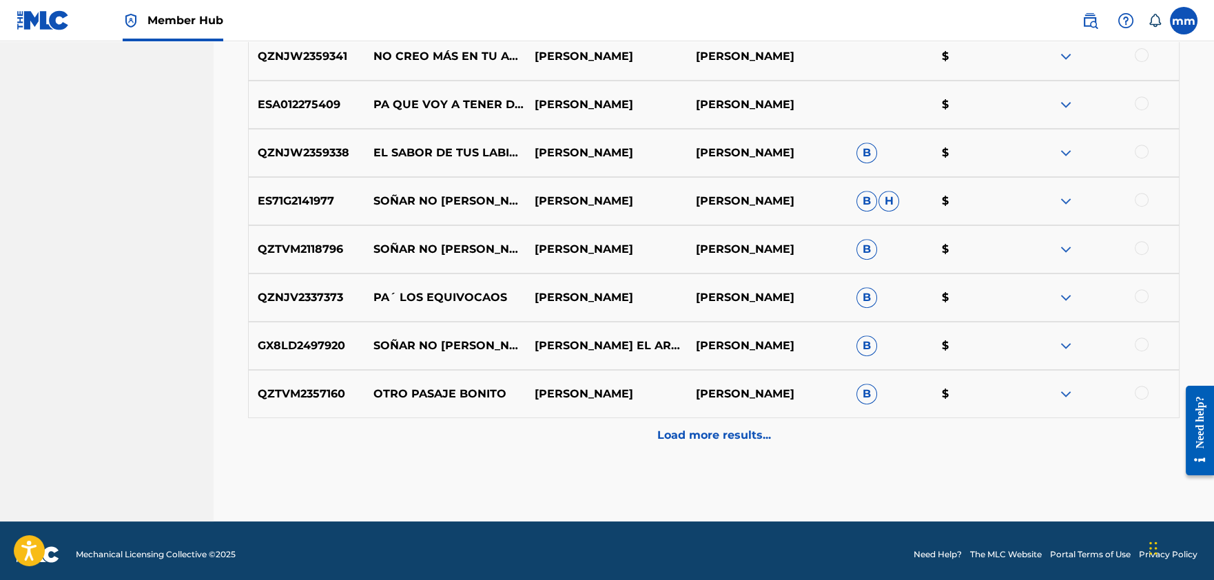
scroll to position [1126, 0]
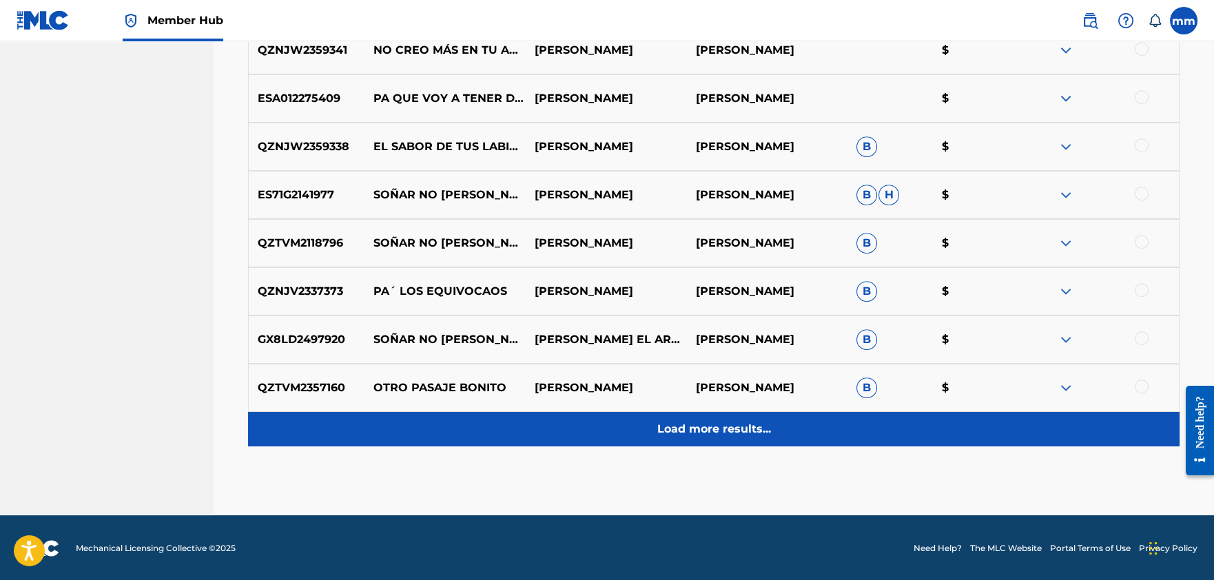
click at [807, 431] on div "Load more results..." at bounding box center [714, 429] width 932 height 34
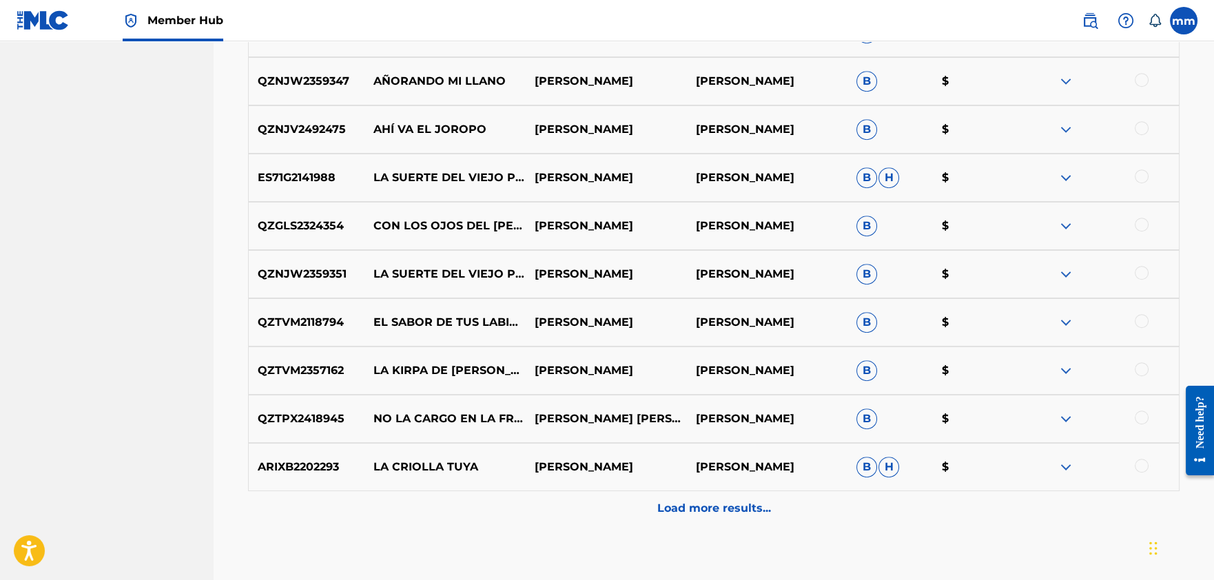
scroll to position [1609, 0]
